Goal: Task Accomplishment & Management: Complete application form

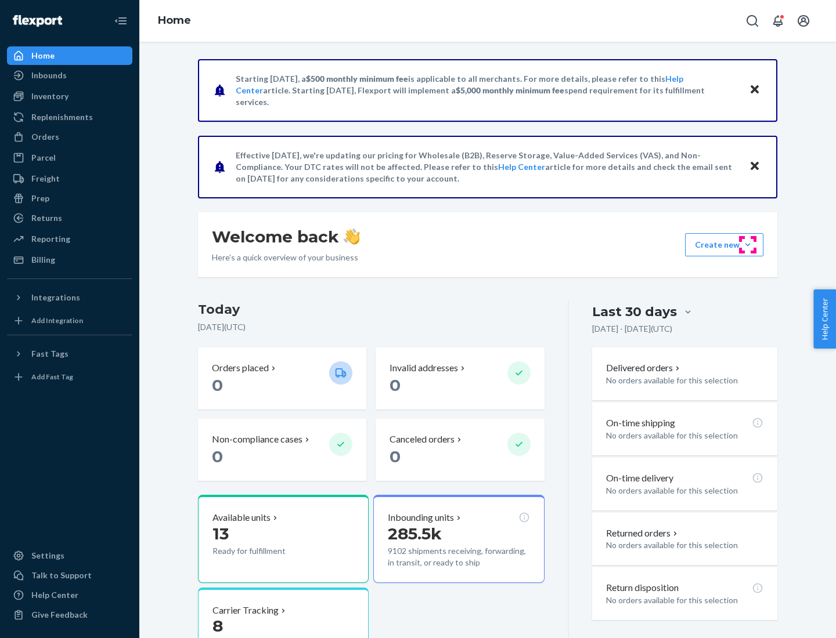
click at [747, 245] on button "Create new Create new inbound Create new order Create new product" at bounding box center [724, 244] width 78 height 23
click at [70, 75] on div "Inbounds" at bounding box center [69, 75] width 123 height 16
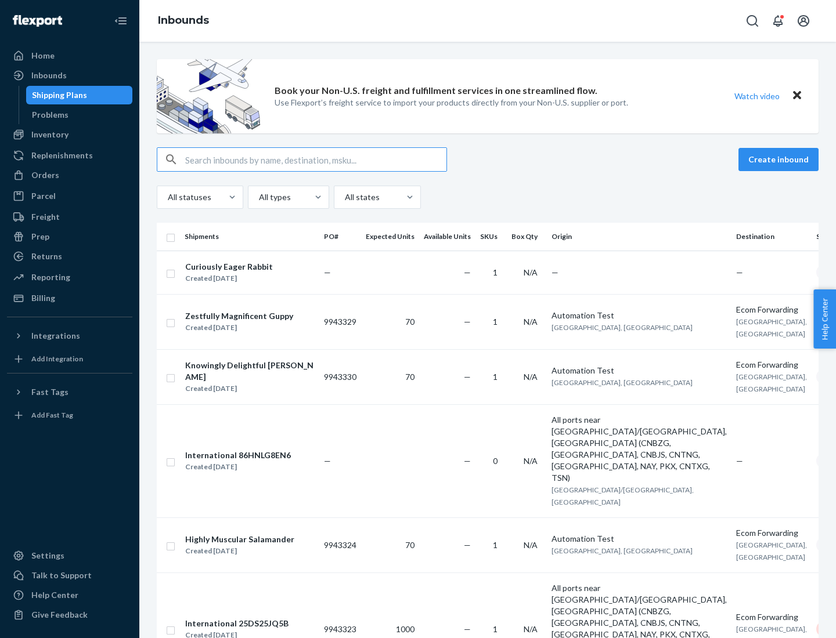
click at [780, 160] on button "Create inbound" at bounding box center [778, 159] width 80 height 23
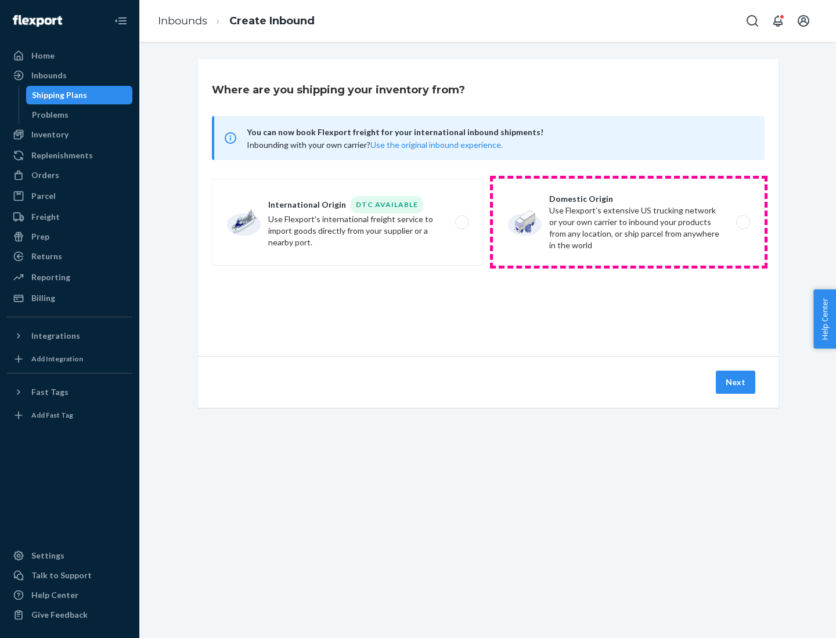
click at [628, 222] on label "Domestic Origin Use Flexport’s extensive US trucking network or your own carrie…" at bounding box center [629, 222] width 272 height 87
click at [742, 222] on input "Domestic Origin Use Flexport’s extensive US trucking network or your own carrie…" at bounding box center [746, 223] width 8 height 8
radio input "true"
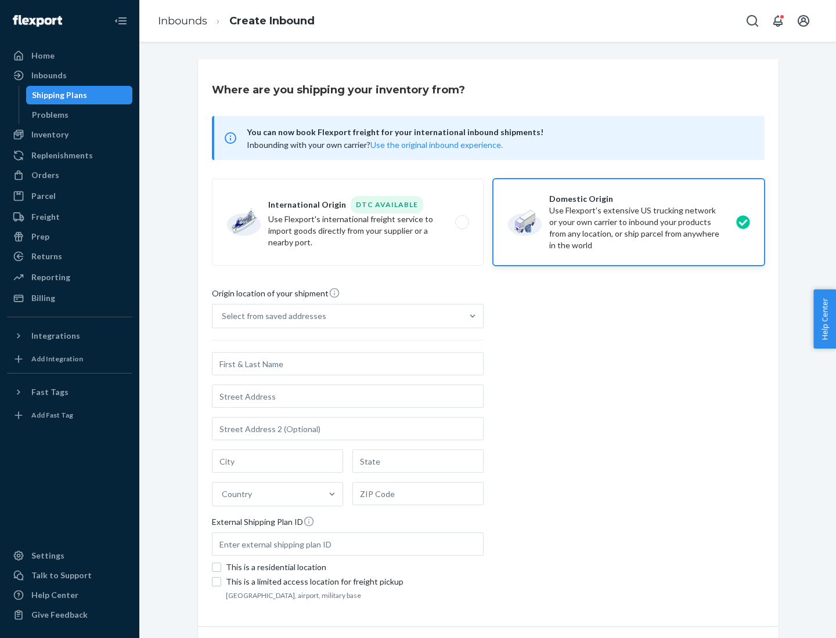
click at [337, 316] on div "Select from saved addresses" at bounding box center [337, 316] width 250 height 23
click at [223, 316] on input "Select from saved addresses" at bounding box center [222, 316] width 1 height 12
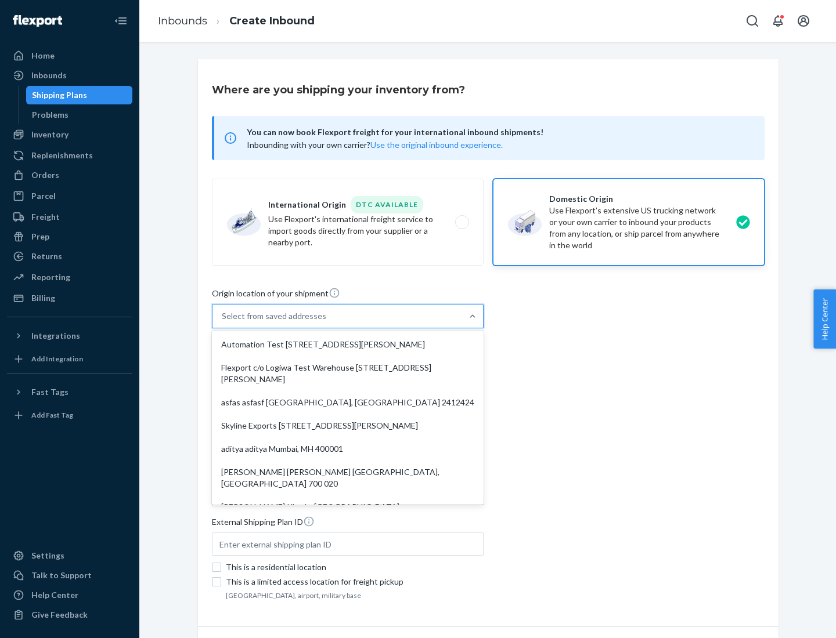
scroll to position [5, 0]
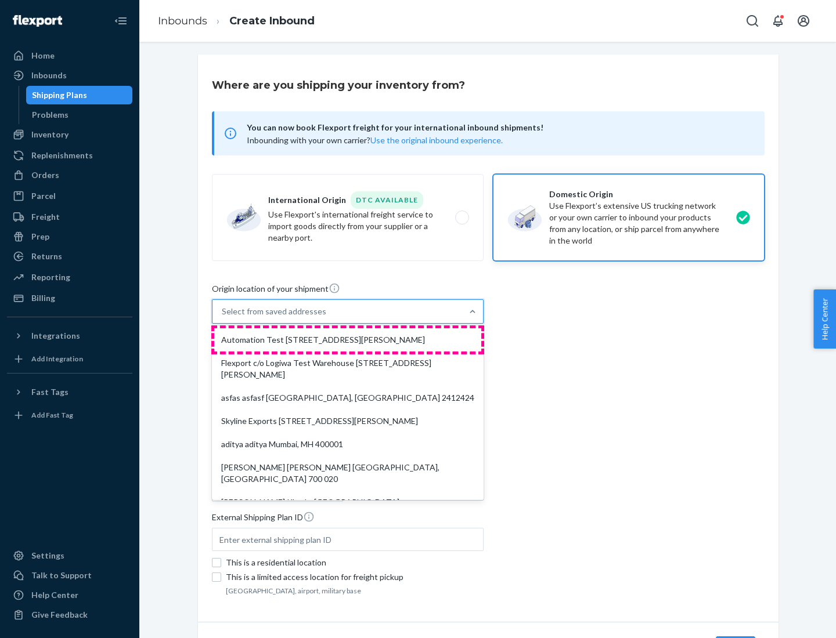
click at [348, 340] on div "Automation Test [STREET_ADDRESS][PERSON_NAME]" at bounding box center [347, 339] width 267 height 23
click at [223, 317] on input "option Automation Test [STREET_ADDRESS][PERSON_NAME]. 9 results available. Use …" at bounding box center [222, 312] width 1 height 12
type input "Automation Test"
type input "9th Floor"
type input "[GEOGRAPHIC_DATA]"
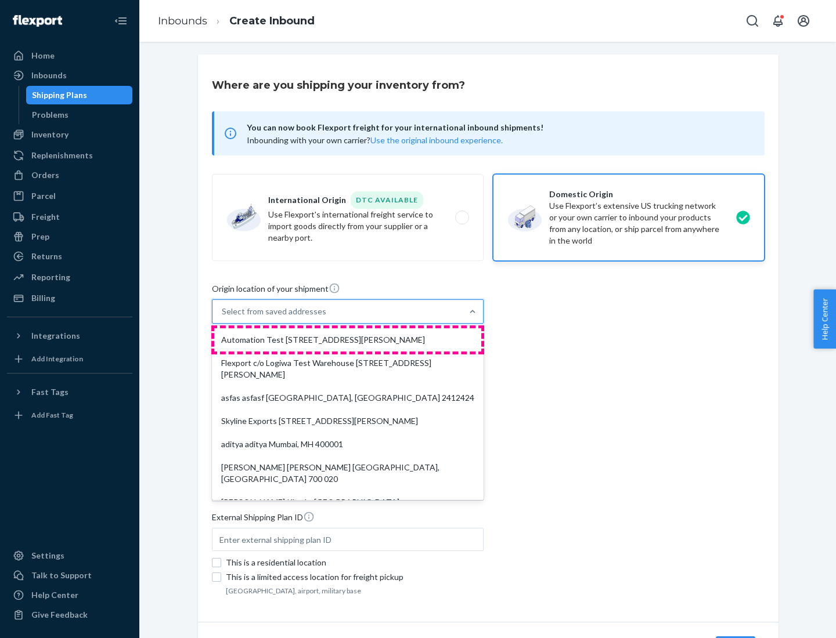
type input "CA"
type input "94104"
type input "[STREET_ADDRESS][PERSON_NAME]"
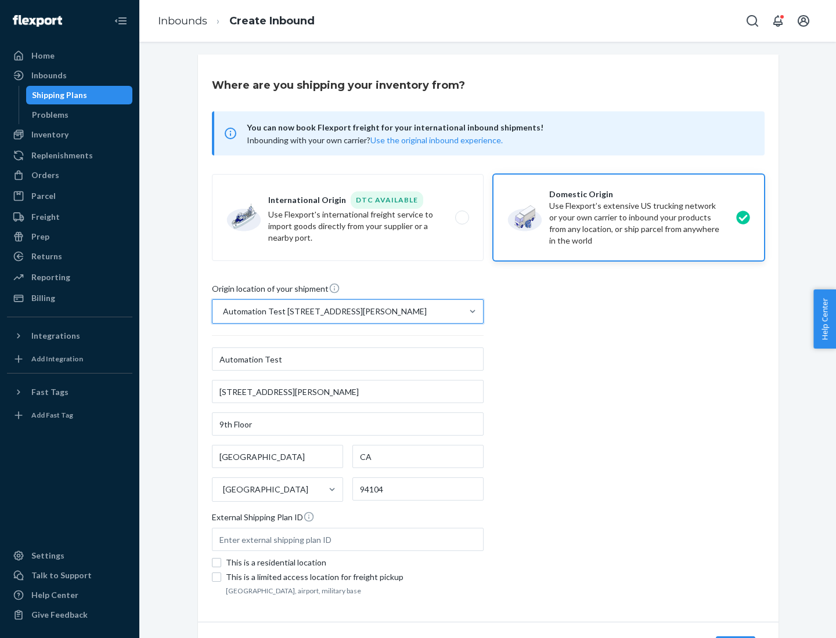
scroll to position [68, 0]
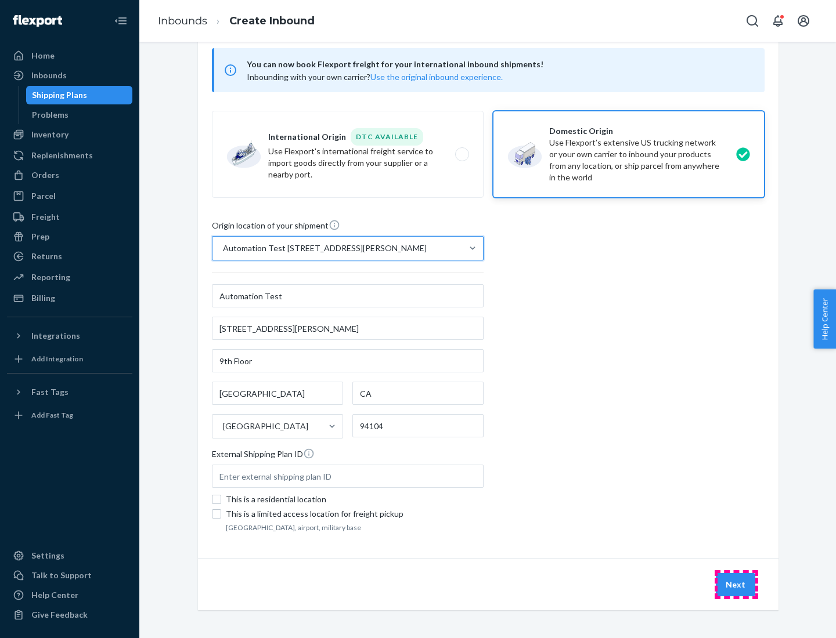
click at [736, 585] on button "Next" at bounding box center [734, 584] width 39 height 23
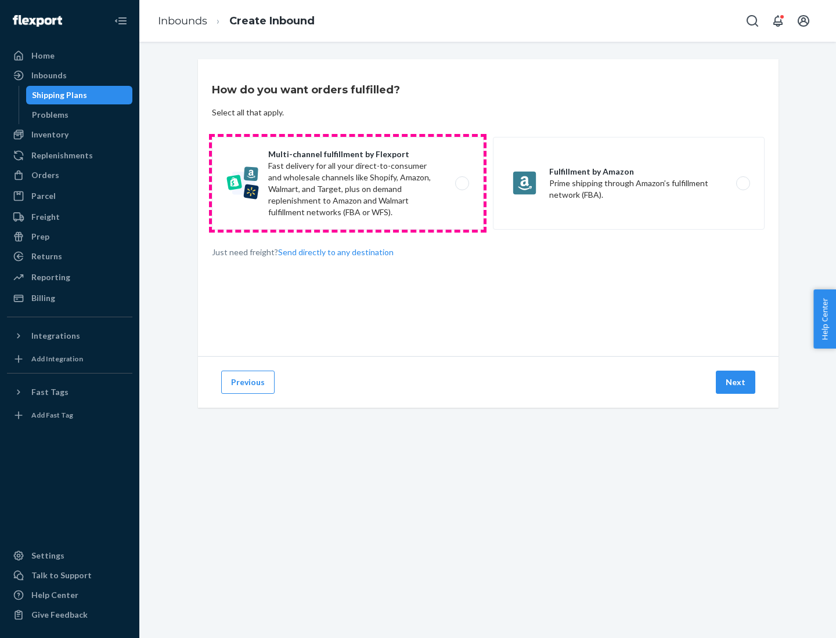
click at [348, 183] on label "Multi-channel fulfillment by Flexport Fast delivery for all your direct-to-cons…" at bounding box center [348, 183] width 272 height 93
click at [461, 183] on input "Multi-channel fulfillment by Flexport Fast delivery for all your direct-to-cons…" at bounding box center [465, 184] width 8 height 8
radio input "true"
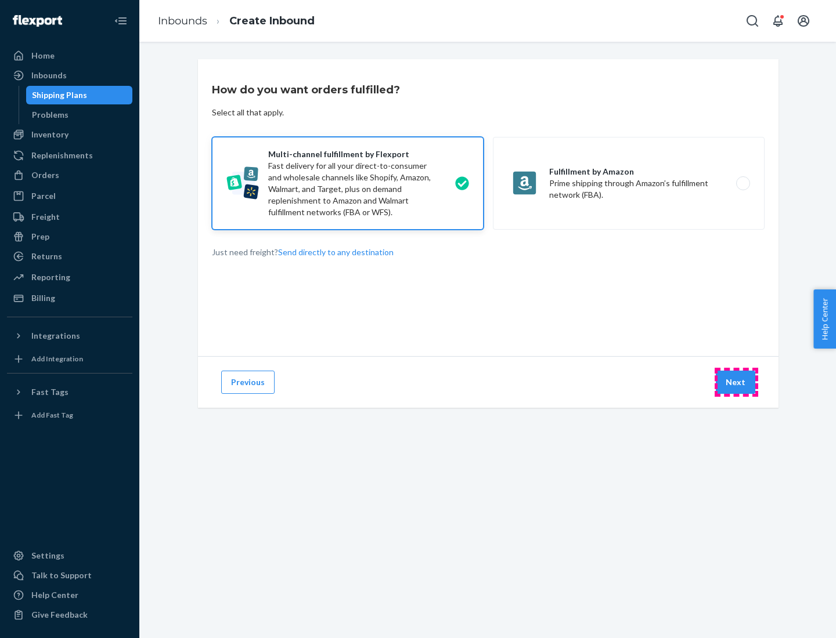
click at [736, 382] on button "Next" at bounding box center [734, 382] width 39 height 23
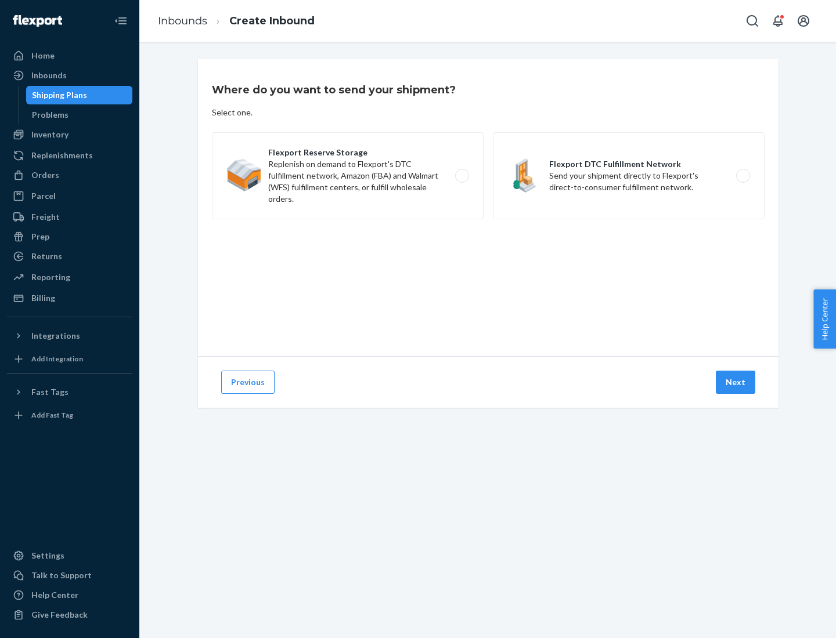
click at [628, 176] on label "Flexport DTC Fulfillment Network Send your shipment directly to Flexport's dire…" at bounding box center [629, 175] width 272 height 87
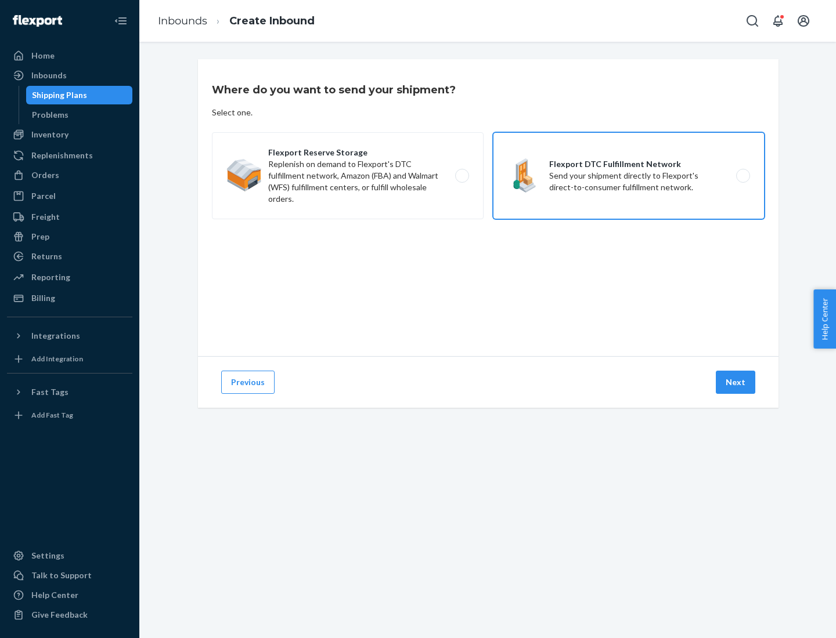
click at [742, 176] on input "Flexport DTC Fulfillment Network Send your shipment directly to Flexport's dire…" at bounding box center [746, 176] width 8 height 8
radio input "true"
click at [736, 382] on button "Next" at bounding box center [734, 382] width 39 height 23
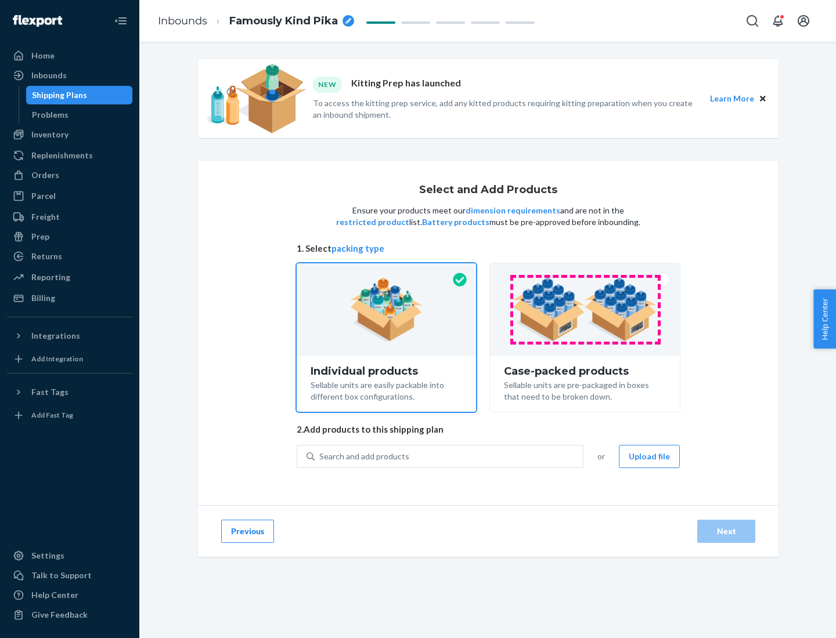
click at [585, 310] on img at bounding box center [584, 310] width 144 height 64
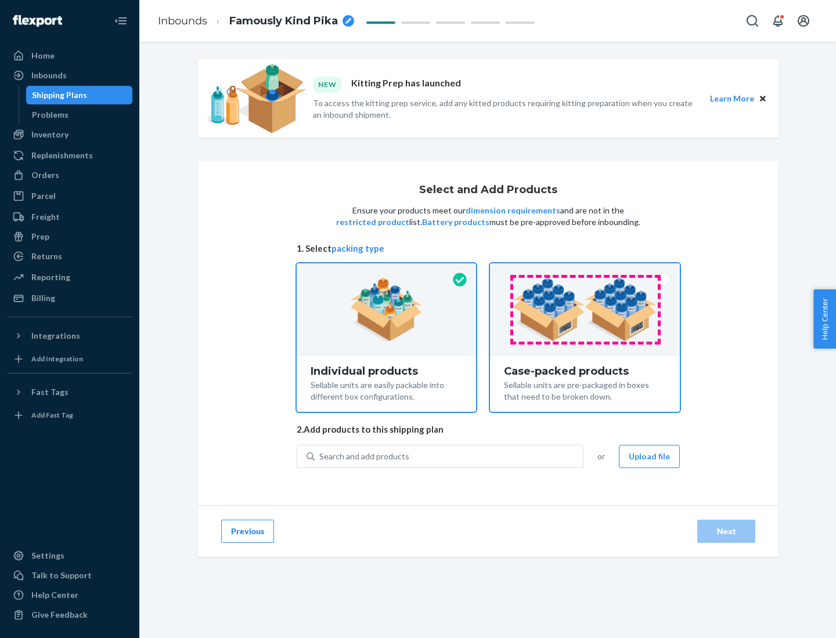
click at [585, 271] on input "Case-packed products Sellable units are pre-packaged in boxes that need to be b…" at bounding box center [585, 267] width 8 height 8
radio input "true"
radio input "false"
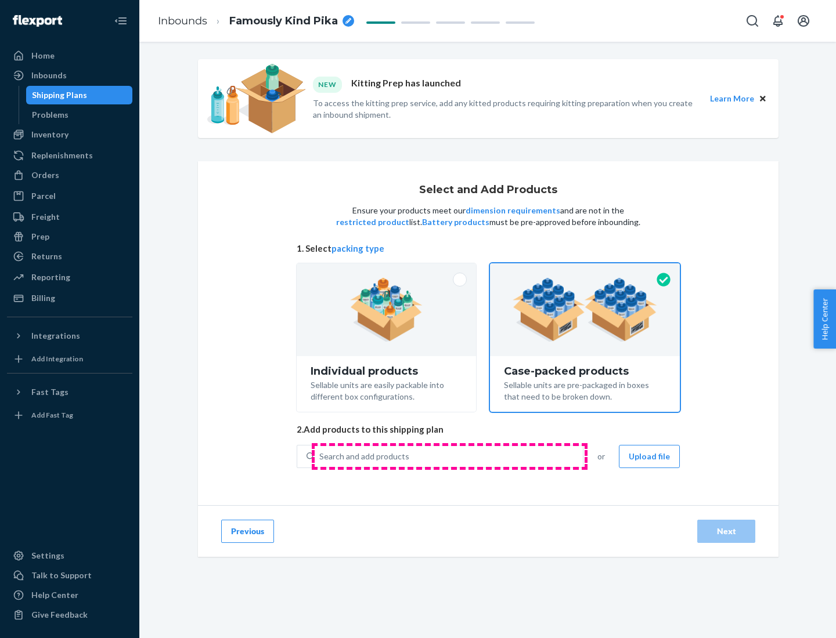
click at [449, 456] on div "Search and add products" at bounding box center [448, 456] width 268 height 21
click at [320, 456] on input "Search and add products" at bounding box center [319, 457] width 1 height 12
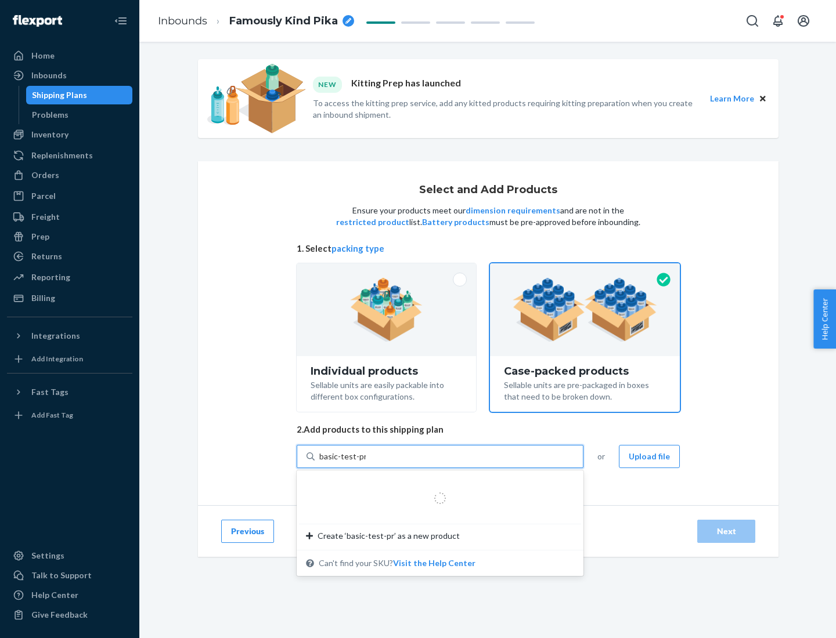
type input "basic-test-product-1"
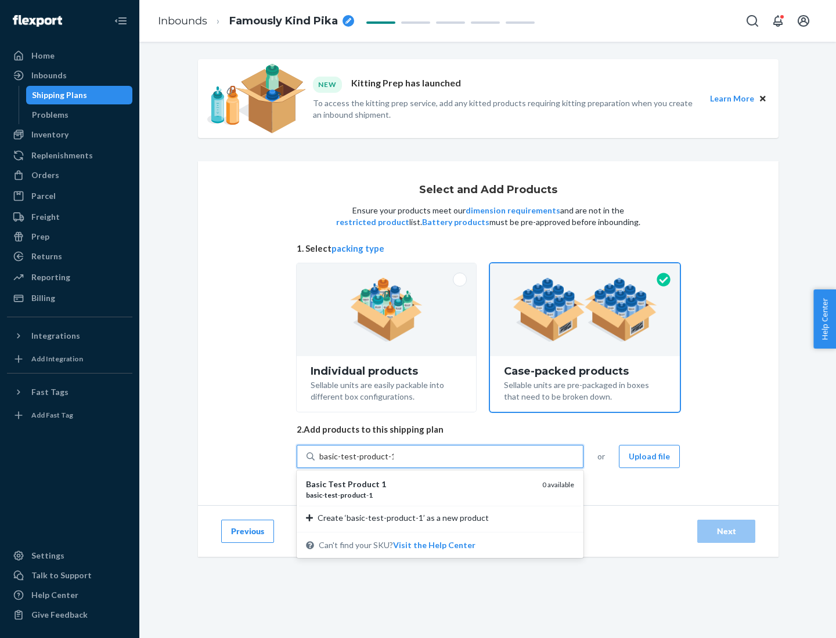
click at [420, 495] on div "basic - test - product - 1" at bounding box center [419, 495] width 227 height 10
click at [393, 462] on input "basic-test-product-1" at bounding box center [356, 457] width 74 height 12
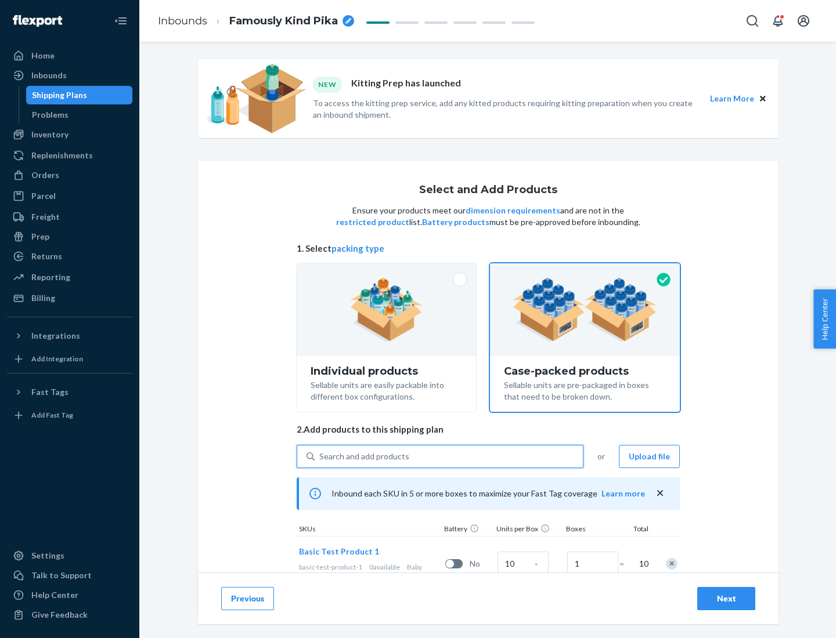
scroll to position [42, 0]
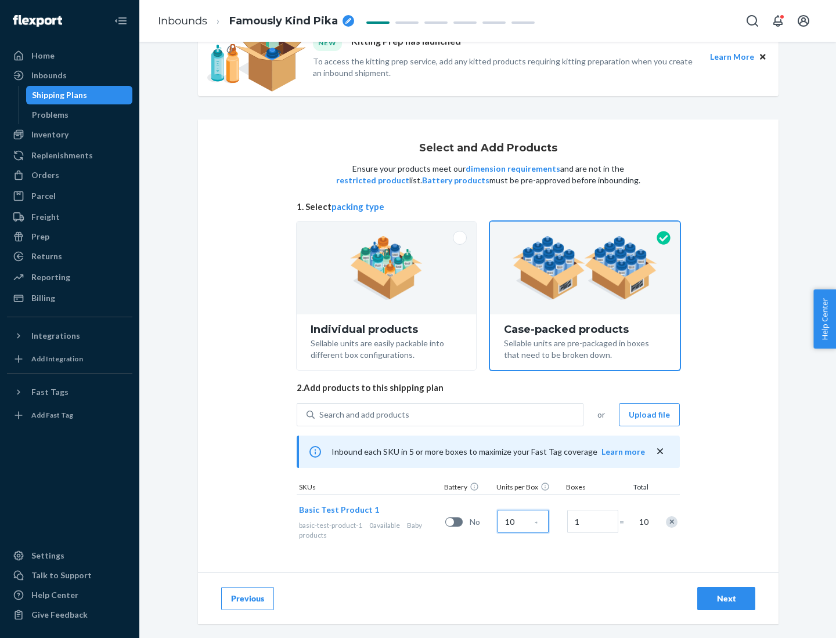
type input "10"
type input "7"
click at [726, 599] on div "Next" at bounding box center [726, 599] width 38 height 12
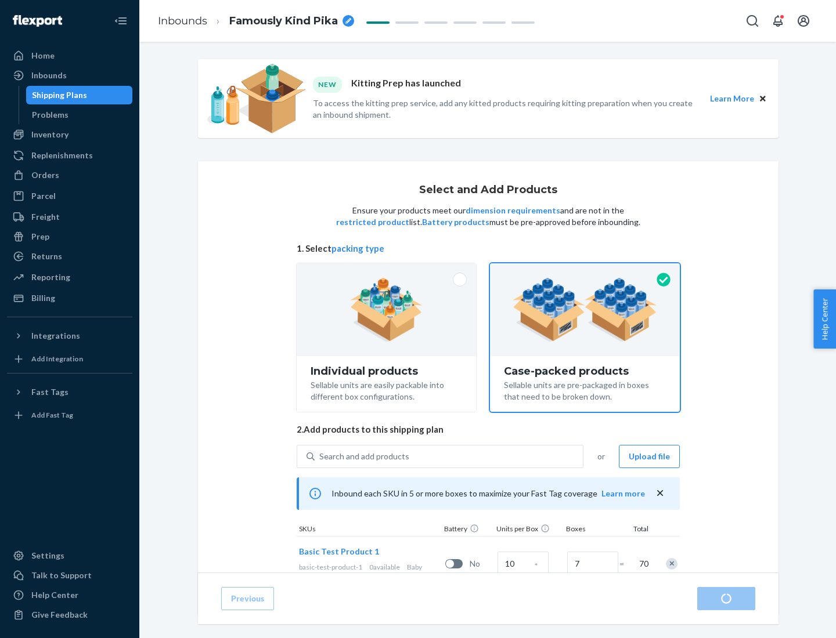
radio input "true"
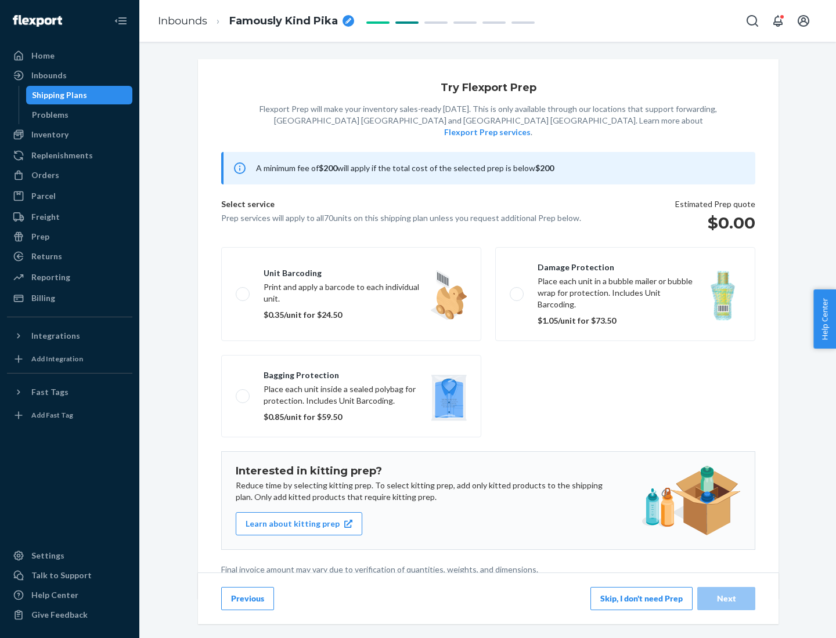
scroll to position [3, 0]
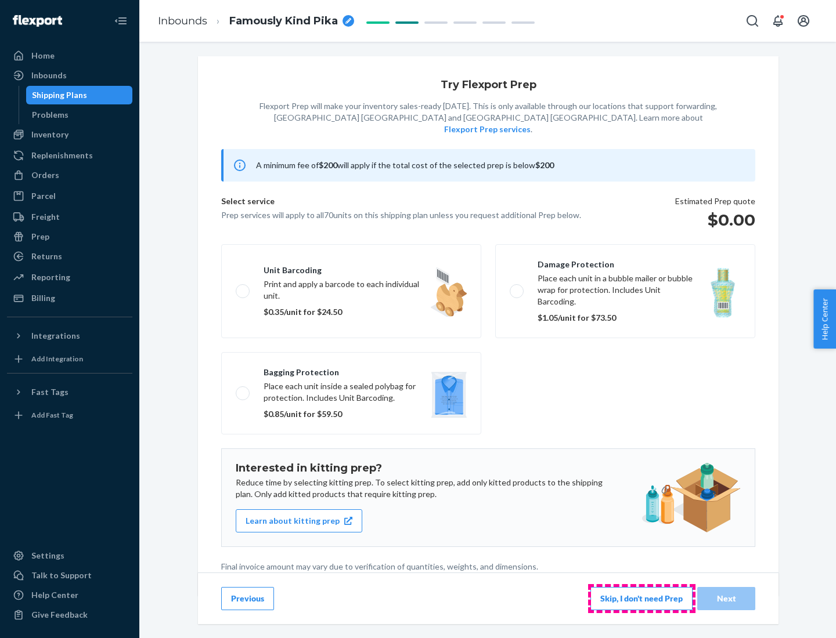
click at [641, 598] on button "Skip, I don't need Prep" at bounding box center [641, 598] width 102 height 23
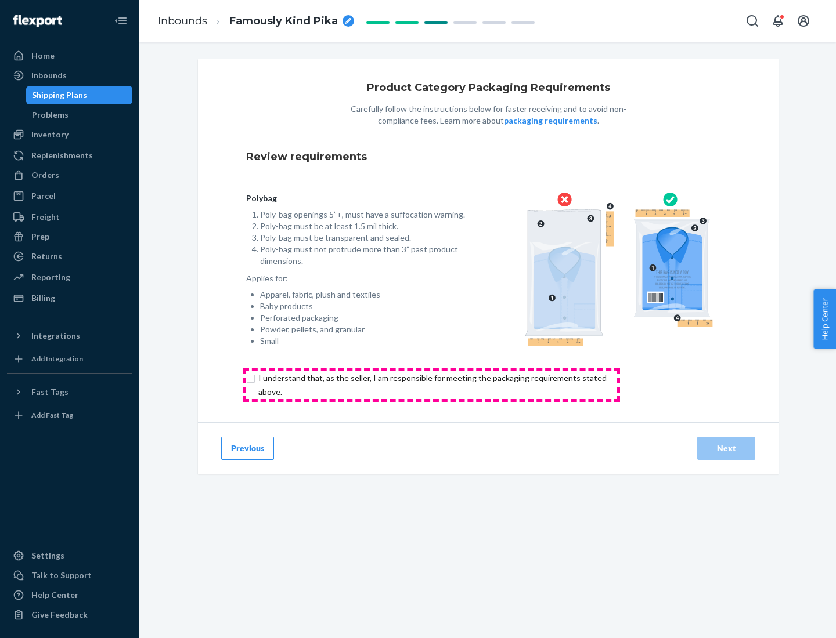
click at [431, 385] on input "checkbox" at bounding box center [439, 385] width 386 height 28
checkbox input "true"
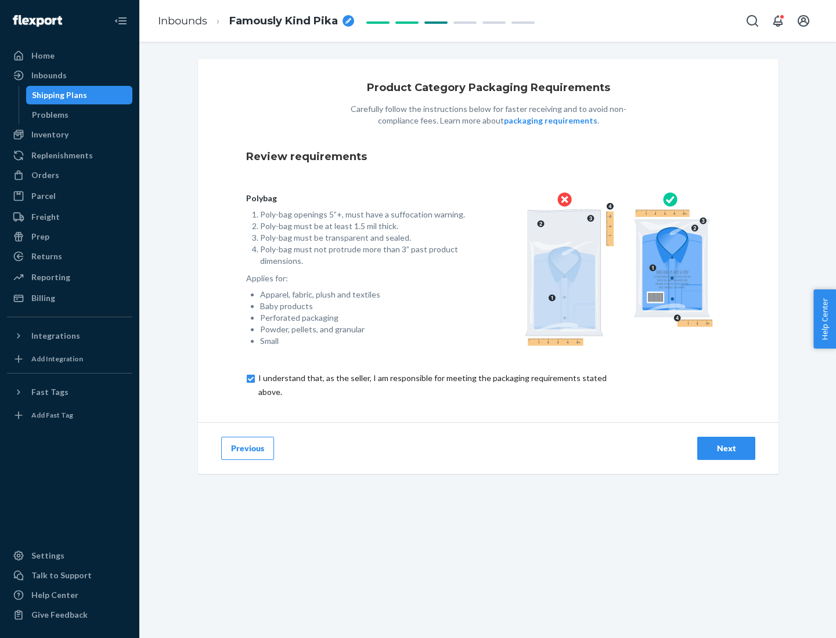
click at [726, 448] on div "Next" at bounding box center [726, 449] width 38 height 12
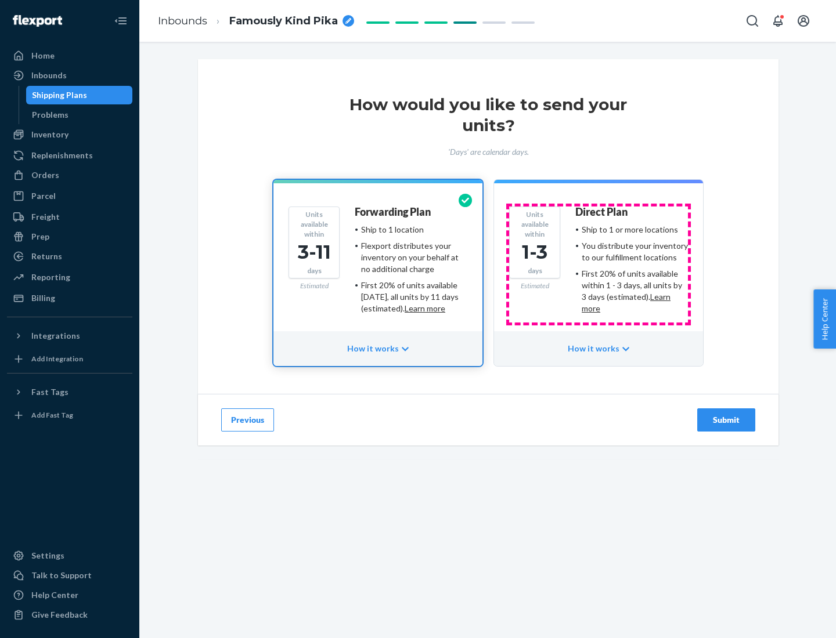
click at [598, 265] on ul "Ship to 1 or more locations You distribute your inventory to our fulfillment lo…" at bounding box center [631, 269] width 113 height 91
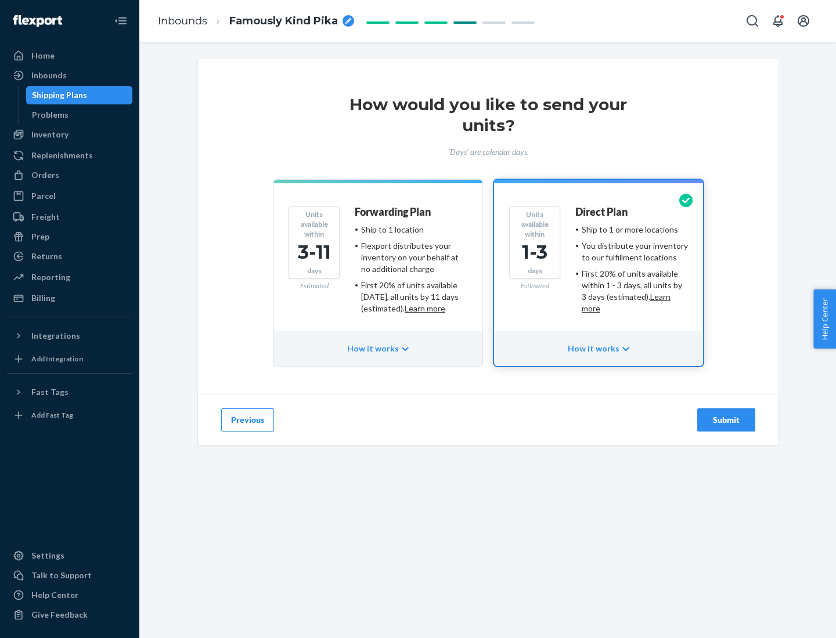
click at [726, 420] on div "Submit" at bounding box center [726, 420] width 38 height 12
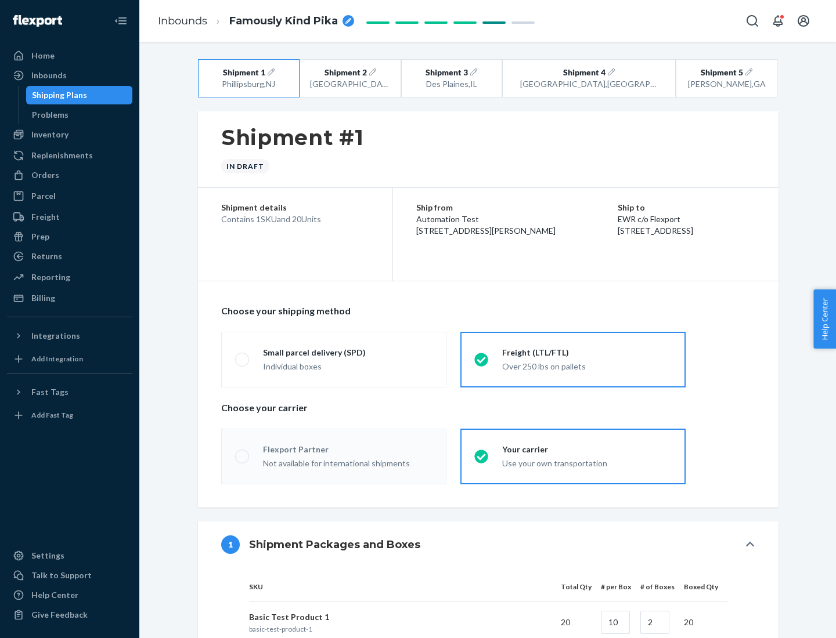
radio input "true"
radio input "false"
radio input "true"
radio input "false"
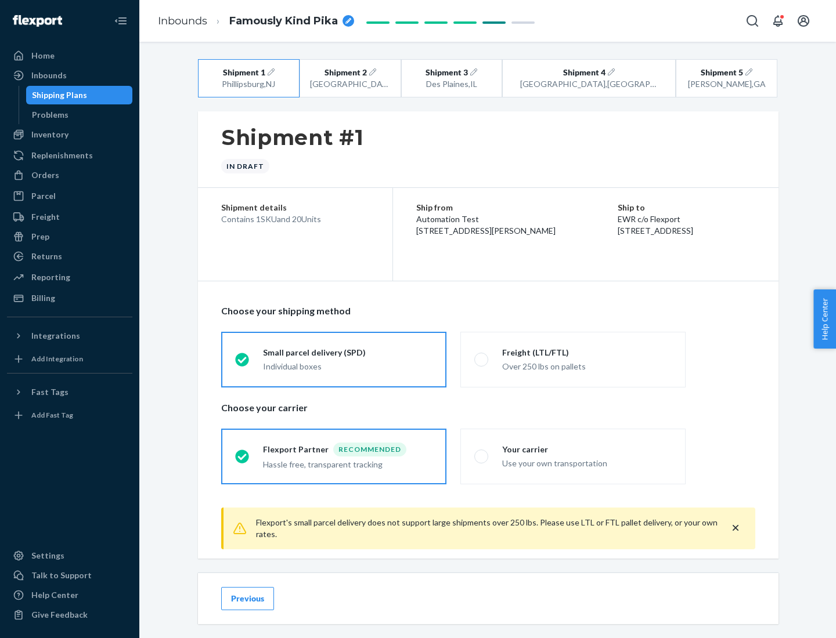
scroll to position [13, 0]
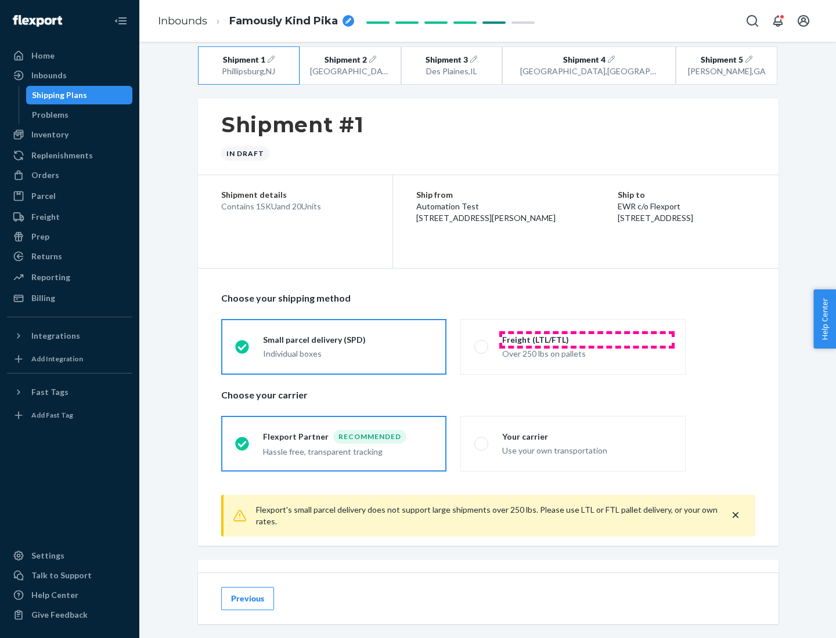
click at [587, 339] on div "Freight (LTL/FTL)" at bounding box center [586, 340] width 169 height 12
click at [482, 343] on input "Freight (LTL/FTL) Over 250 lbs on pallets" at bounding box center [478, 347] width 8 height 8
radio input "true"
radio input "false"
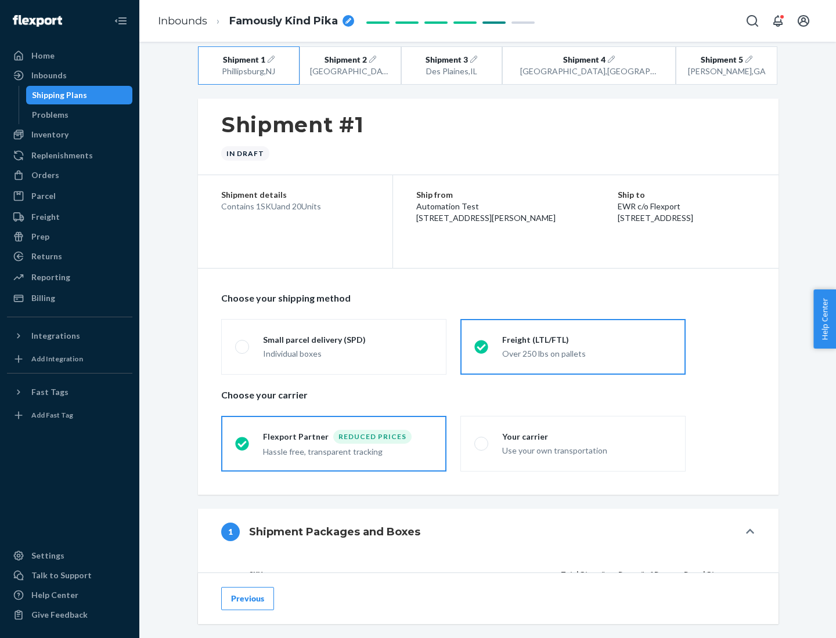
scroll to position [110, 0]
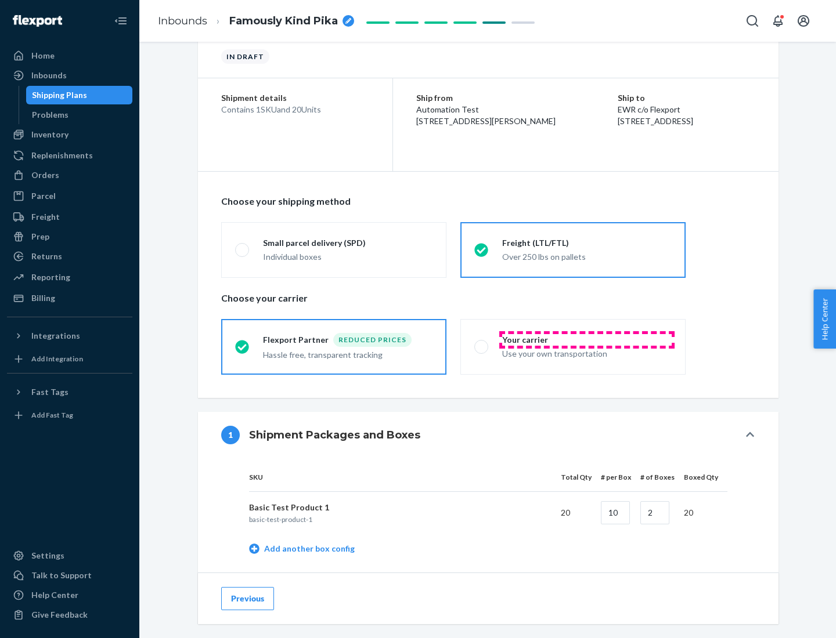
click at [587, 339] on div "Your carrier" at bounding box center [586, 340] width 169 height 12
click at [482, 343] on input "Your carrier Use your own transportation" at bounding box center [478, 347] width 8 height 8
radio input "true"
radio input "false"
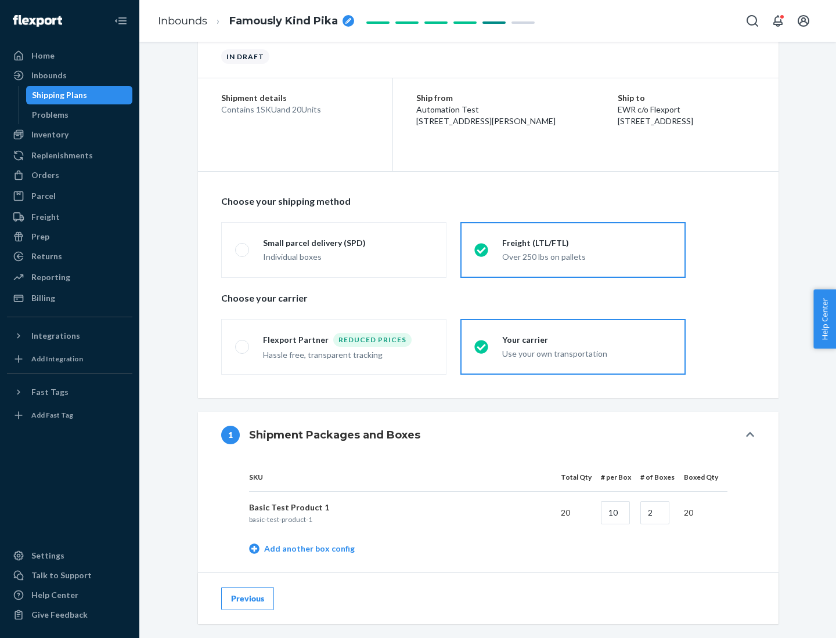
scroll to position [367, 0]
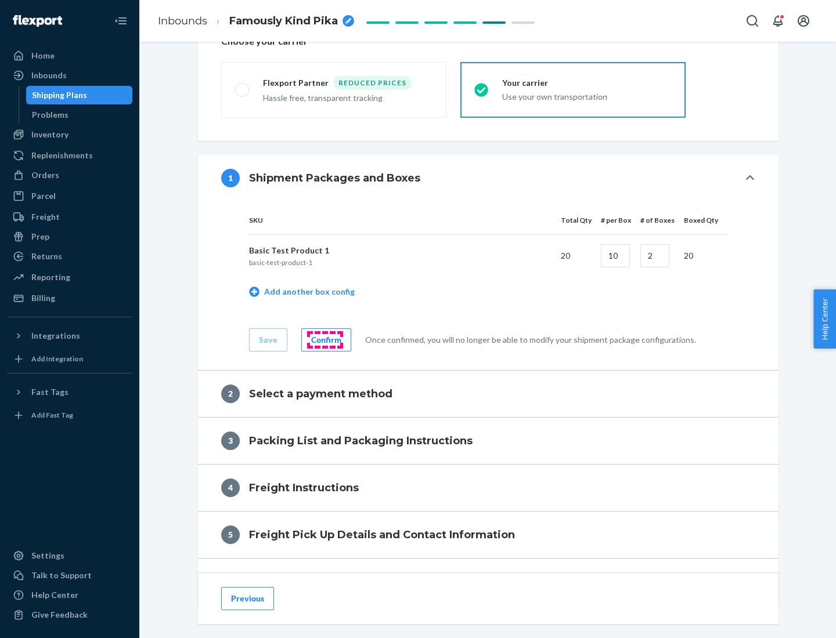
click at [324, 339] on div "Confirm" at bounding box center [326, 340] width 30 height 12
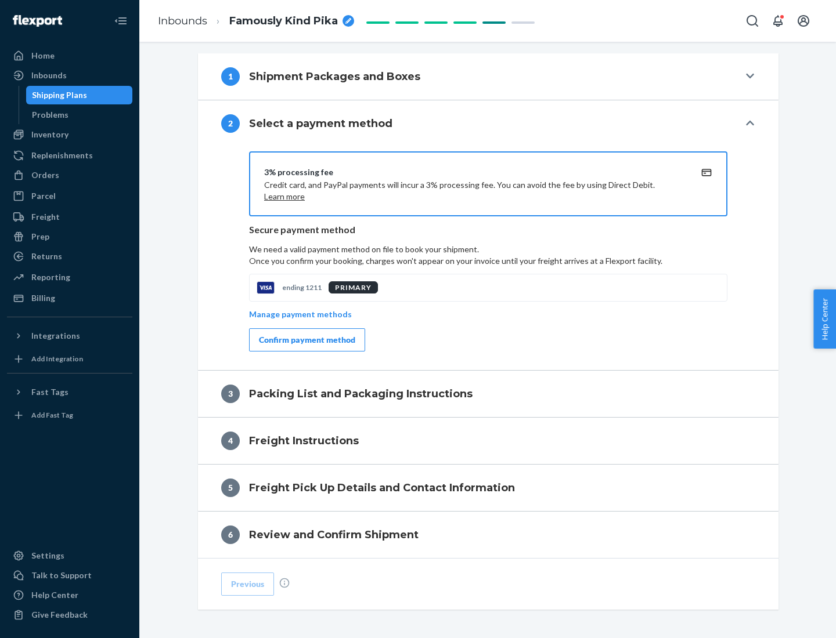
click at [306, 340] on div "Confirm payment method" at bounding box center [307, 340] width 96 height 12
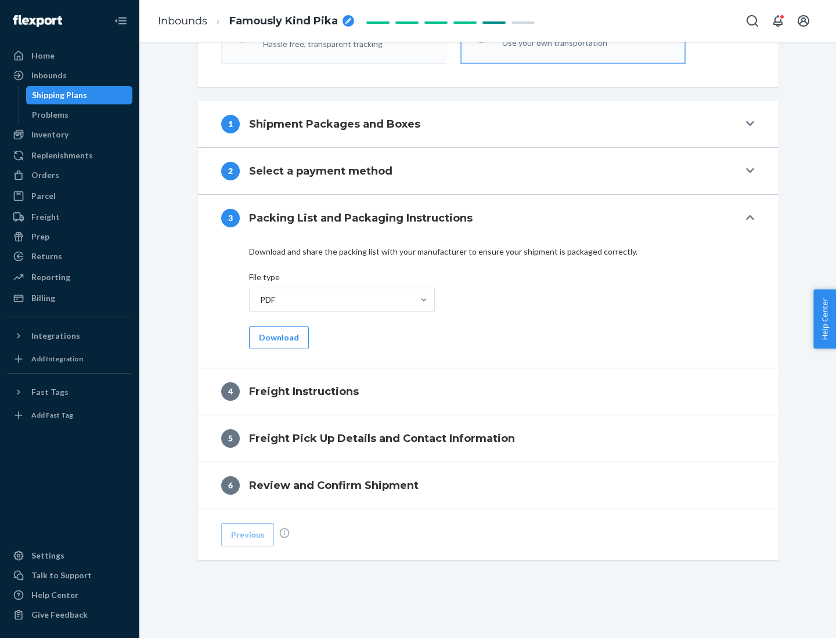
scroll to position [418, 0]
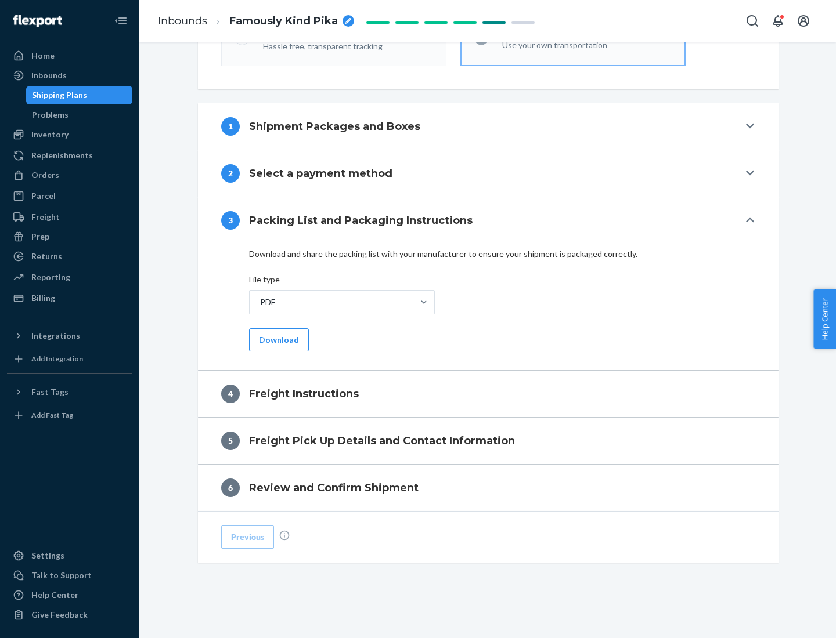
click at [277, 339] on button "Download" at bounding box center [279, 339] width 60 height 23
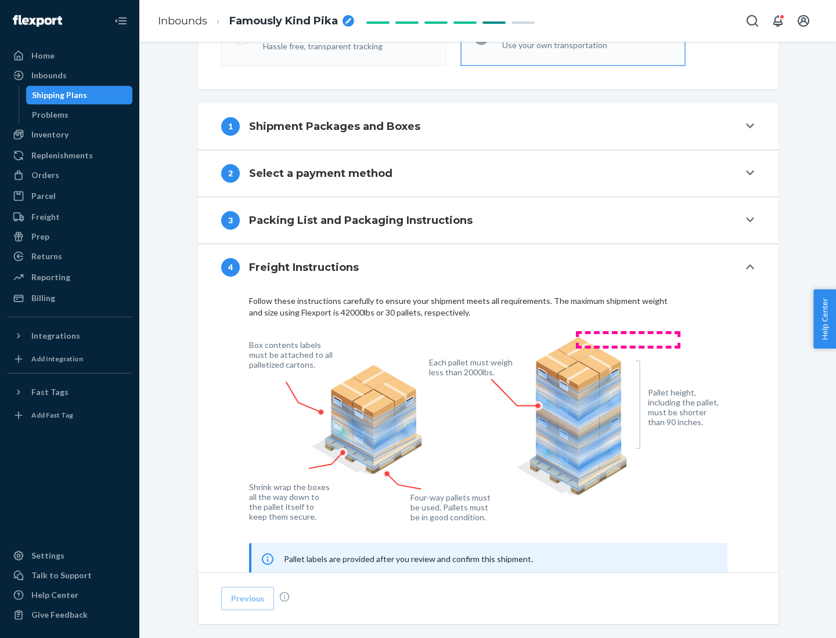
scroll to position [702, 0]
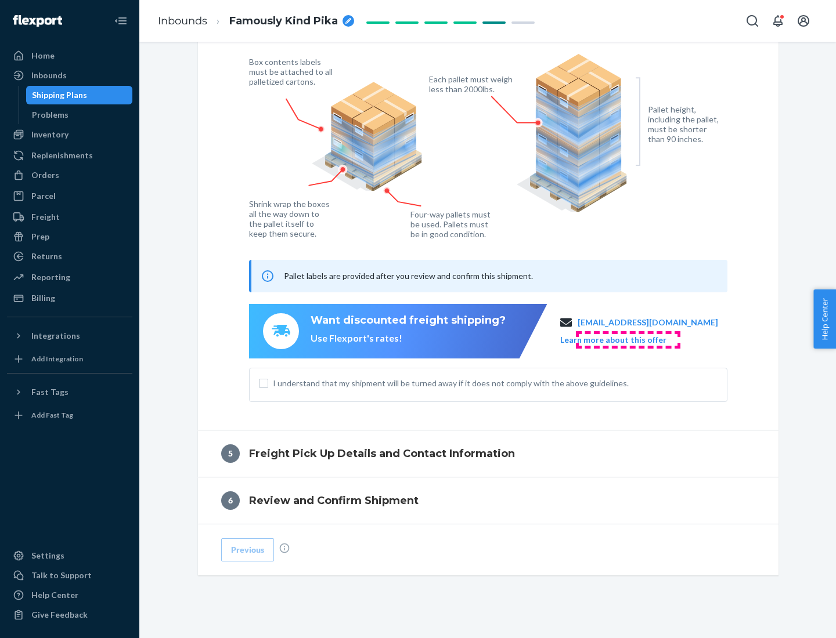
click at [627, 339] on button "Learn more about this offer" at bounding box center [613, 340] width 106 height 12
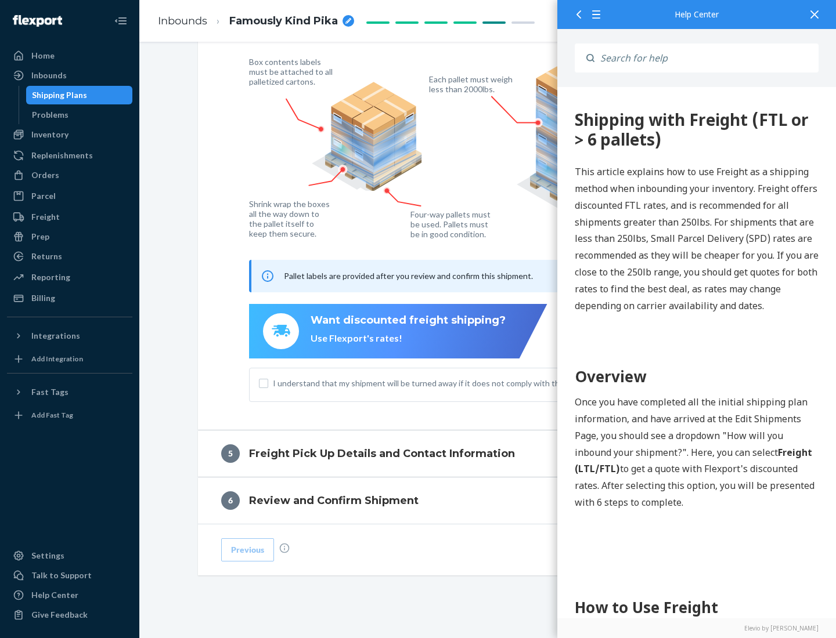
scroll to position [717, 0]
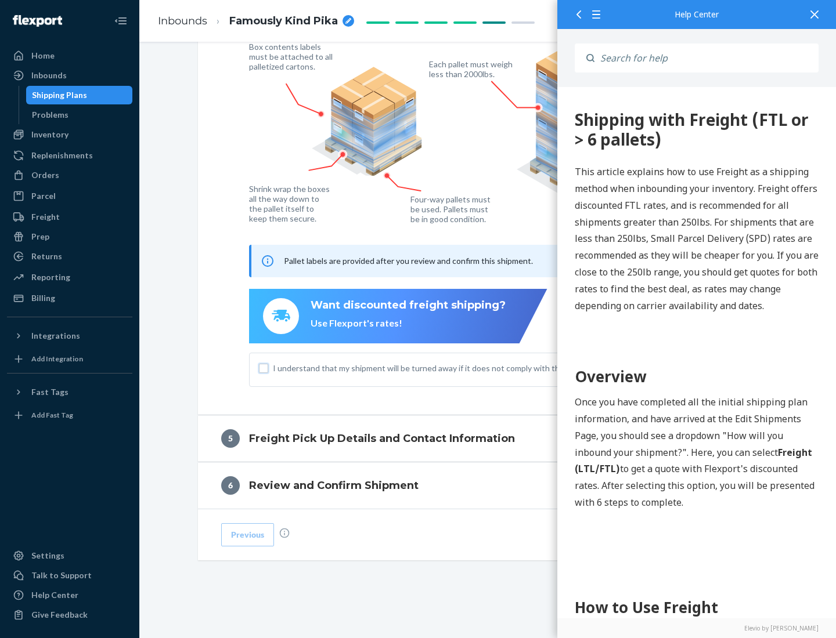
click at [263, 368] on input "I understand that my shipment will be turned away if it does not comply with th…" at bounding box center [263, 368] width 9 height 9
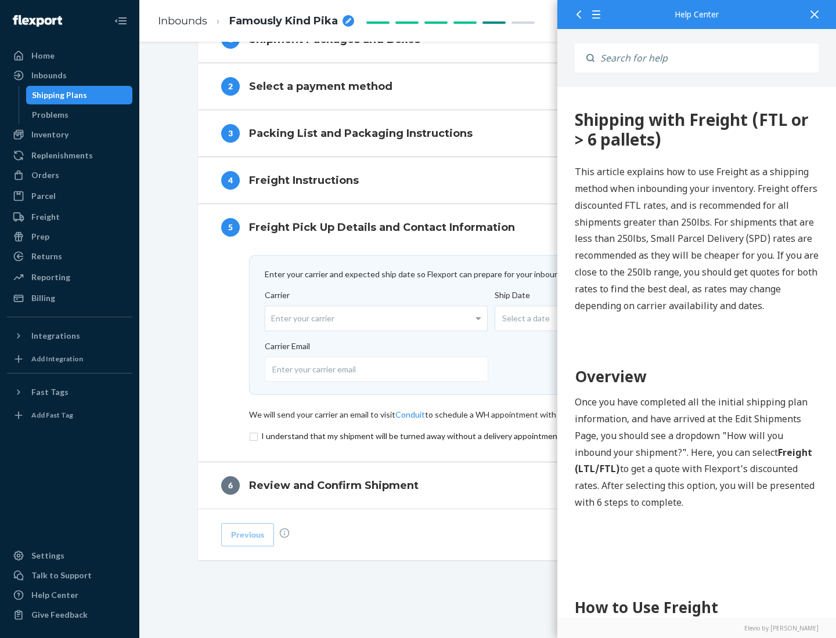
scroll to position [505, 0]
click at [488, 436] on input "checkbox" at bounding box center [488, 436] width 478 height 14
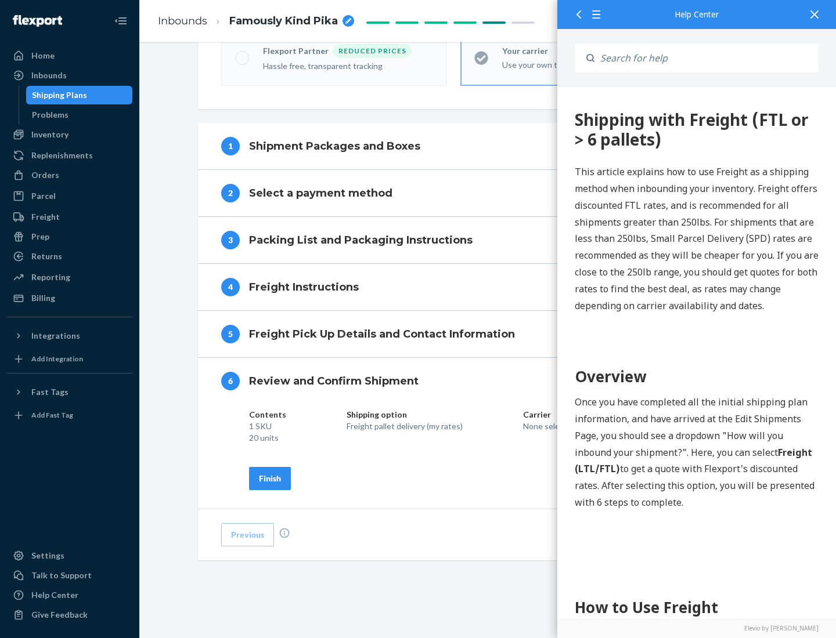
scroll to position [399, 0]
click at [270, 478] on div "Finish" at bounding box center [270, 479] width 22 height 12
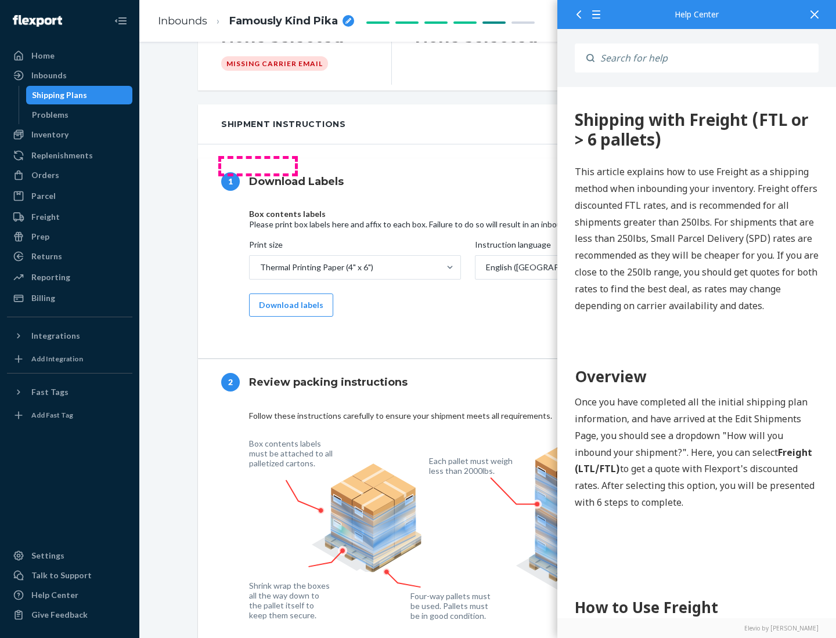
scroll to position [0, 0]
